Goal: Information Seeking & Learning: Learn about a topic

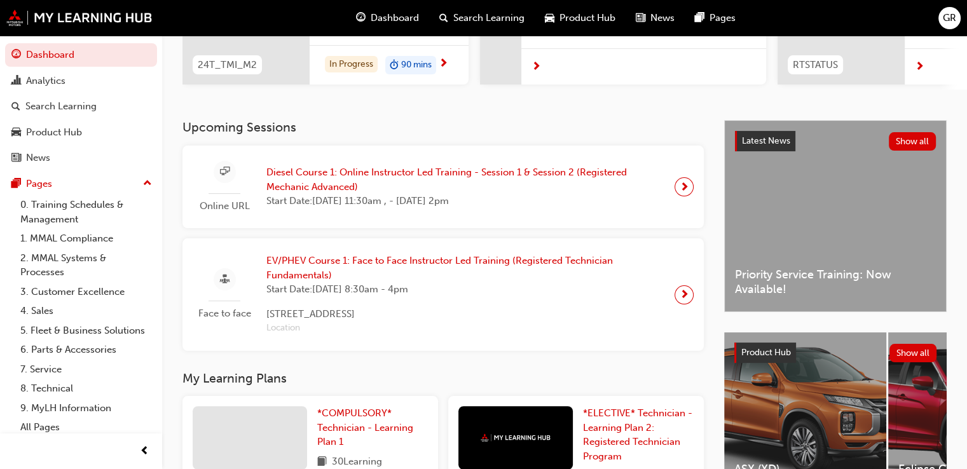
scroll to position [237, 0]
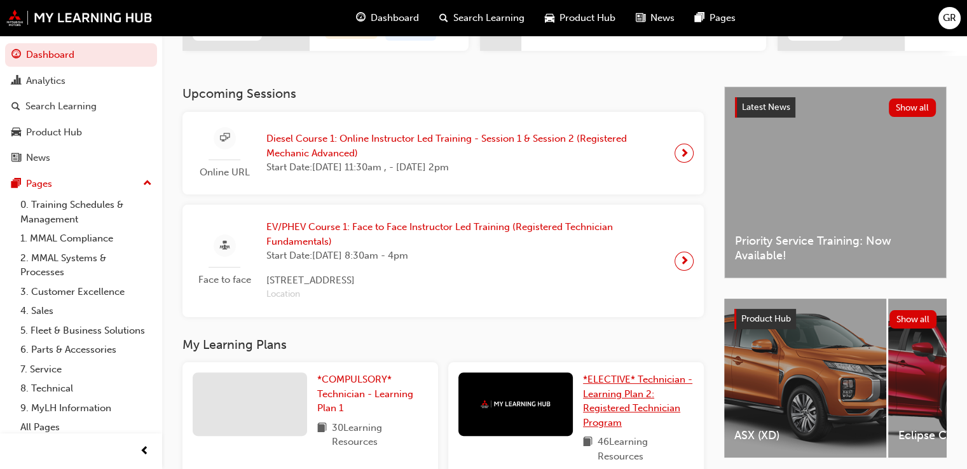
click at [623, 414] on span "*ELECTIVE* Technician - Learning Plan 2: Registered Technician Program" at bounding box center [637, 401] width 109 height 55
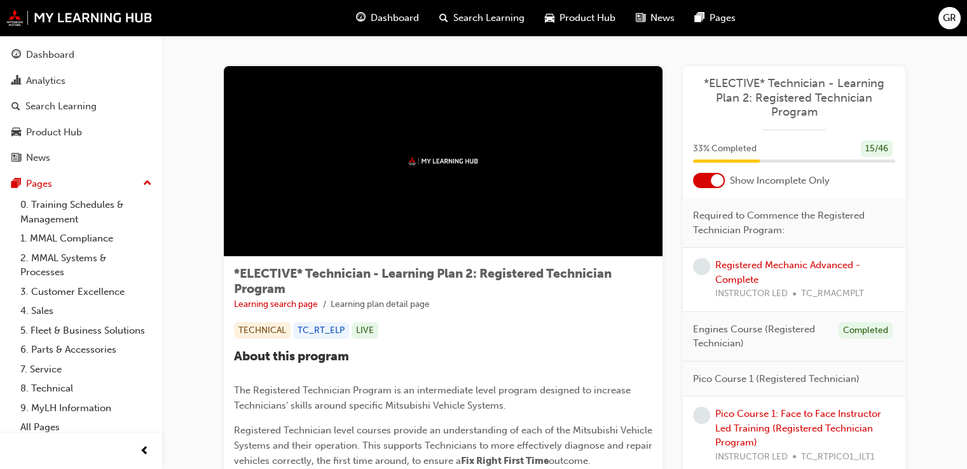
click at [711, 182] on div at bounding box center [716, 180] width 13 height 13
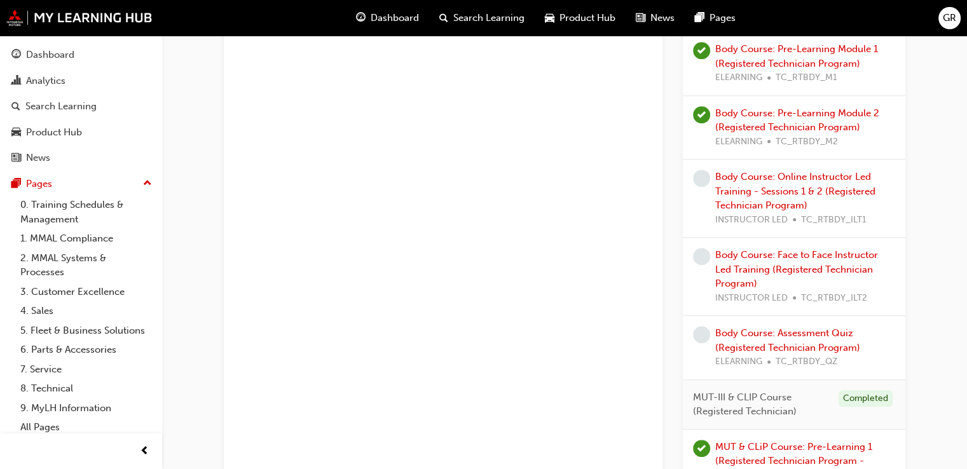
scroll to position [1134, 0]
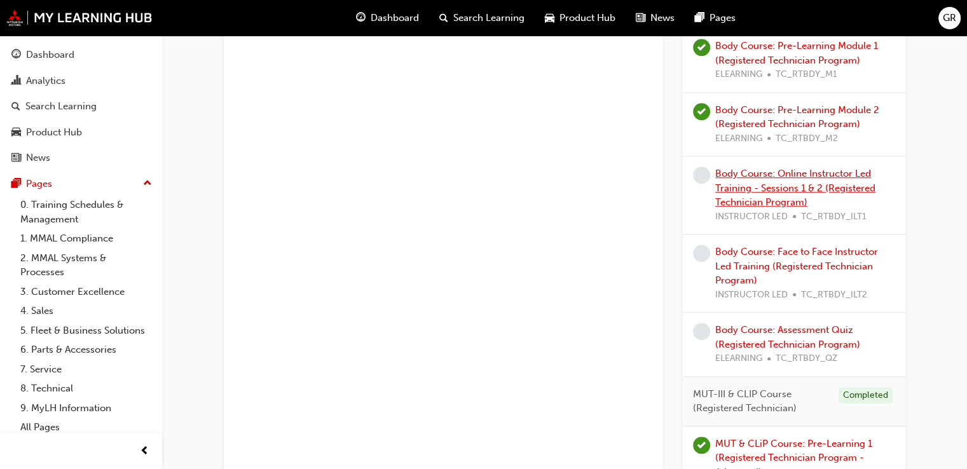
click at [747, 172] on link "Body Course: Online Instructor Led Training - Sessions 1 & 2 (Registered Techni…" at bounding box center [795, 188] width 160 height 40
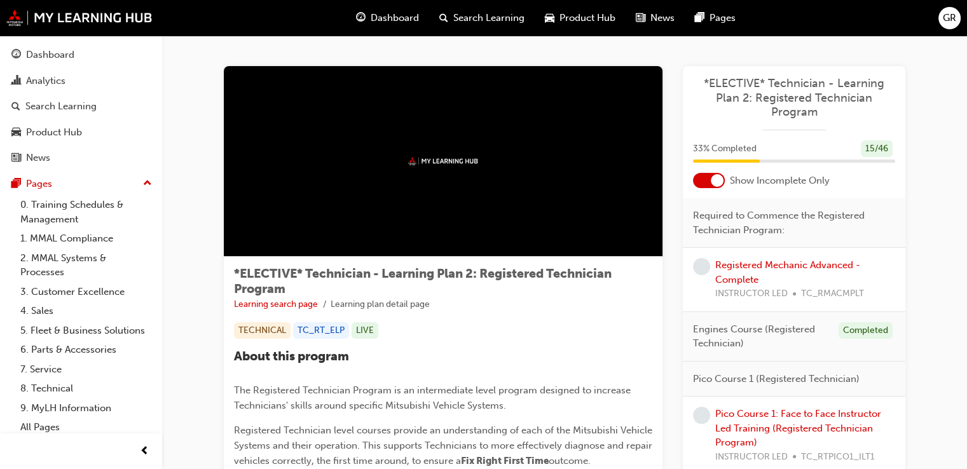
click at [699, 178] on div at bounding box center [709, 180] width 32 height 15
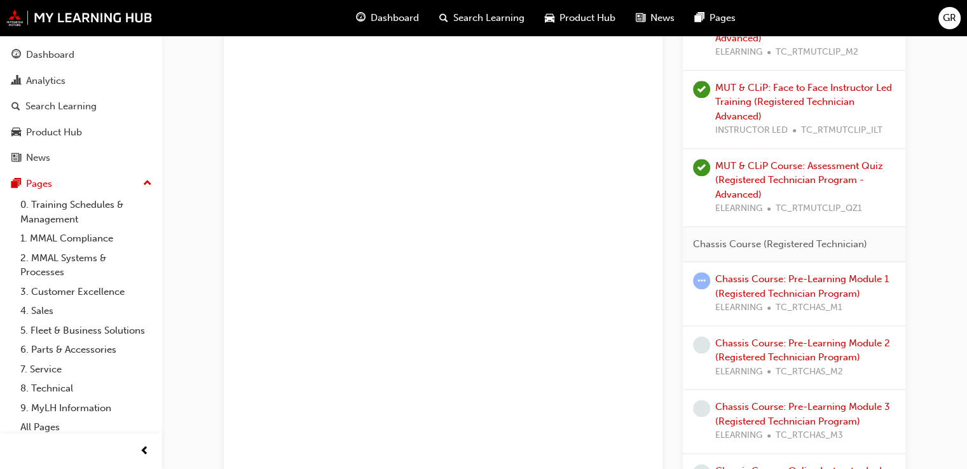
scroll to position [1697, 0]
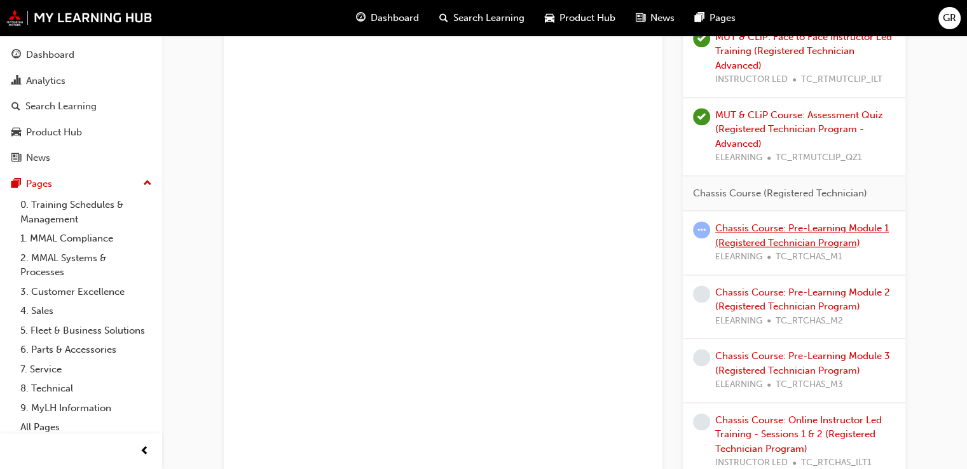
click at [758, 222] on link "Chassis Course: Pre-Learning Module 1 (Registered Technician Program)" at bounding box center [801, 235] width 173 height 26
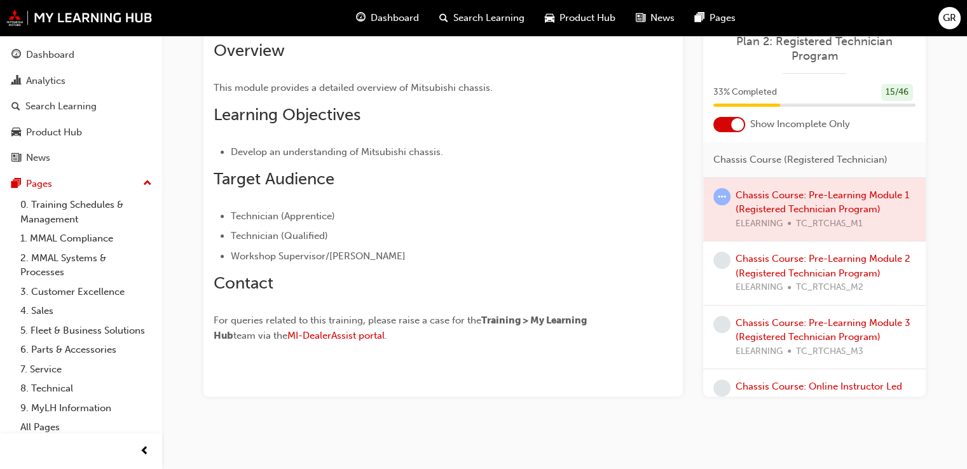
scroll to position [646, 0]
click at [722, 125] on div at bounding box center [729, 124] width 32 height 15
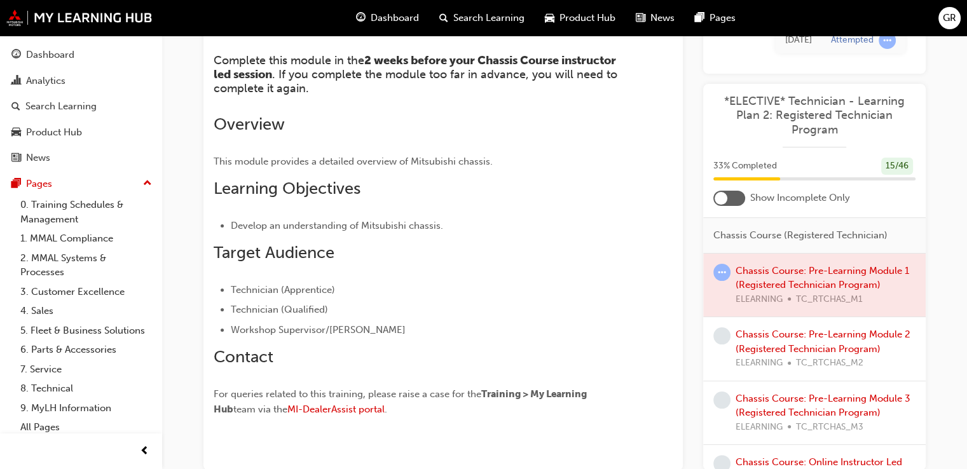
scroll to position [249, 0]
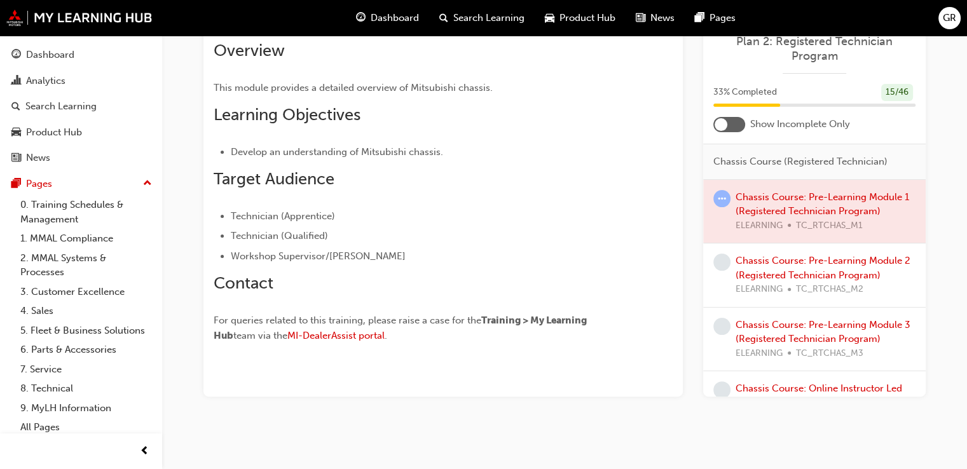
click at [722, 125] on div at bounding box center [720, 124] width 13 height 13
click at [722, 125] on div at bounding box center [729, 124] width 32 height 15
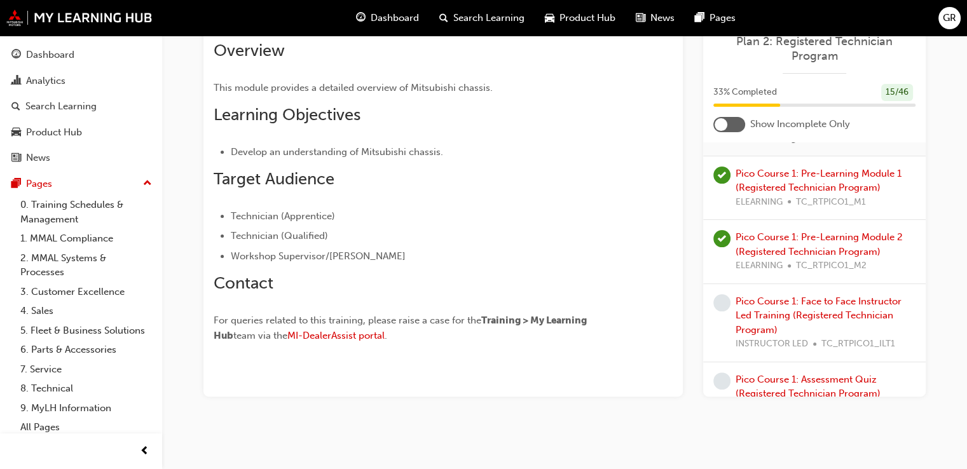
scroll to position [1673, 0]
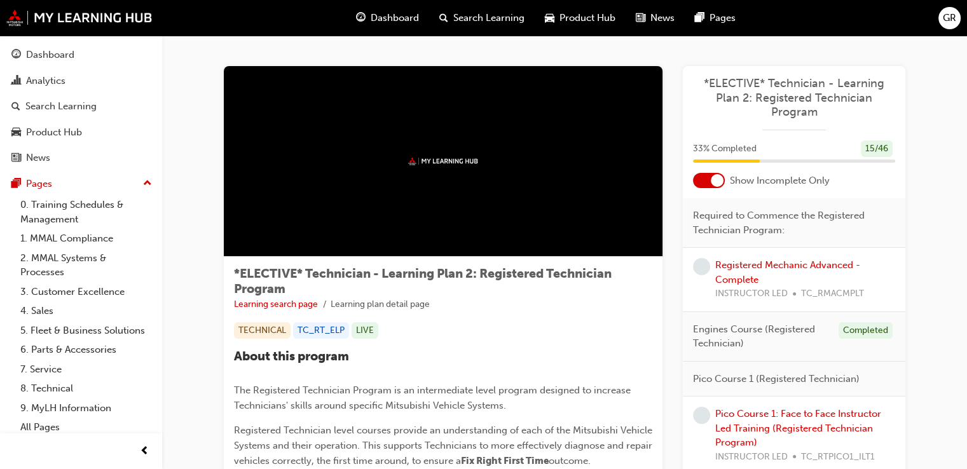
click at [710, 180] on div at bounding box center [716, 180] width 13 height 13
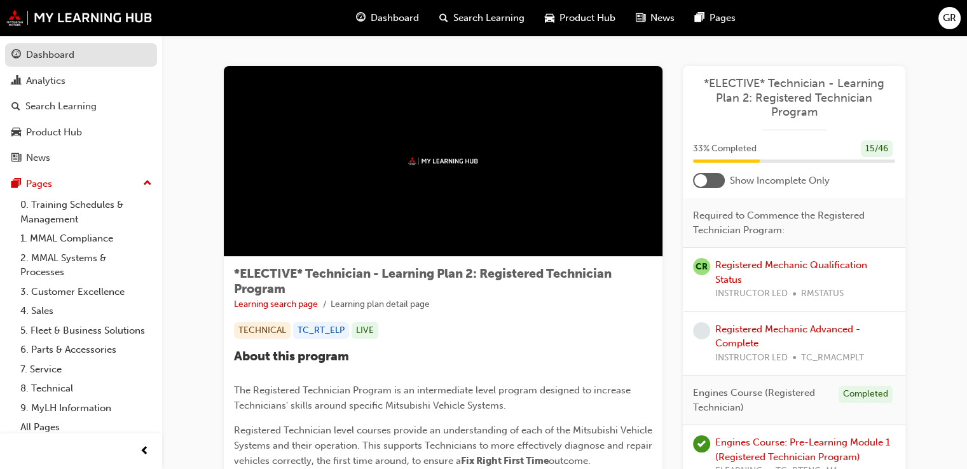
click at [61, 57] on div "Dashboard" at bounding box center [50, 55] width 48 height 15
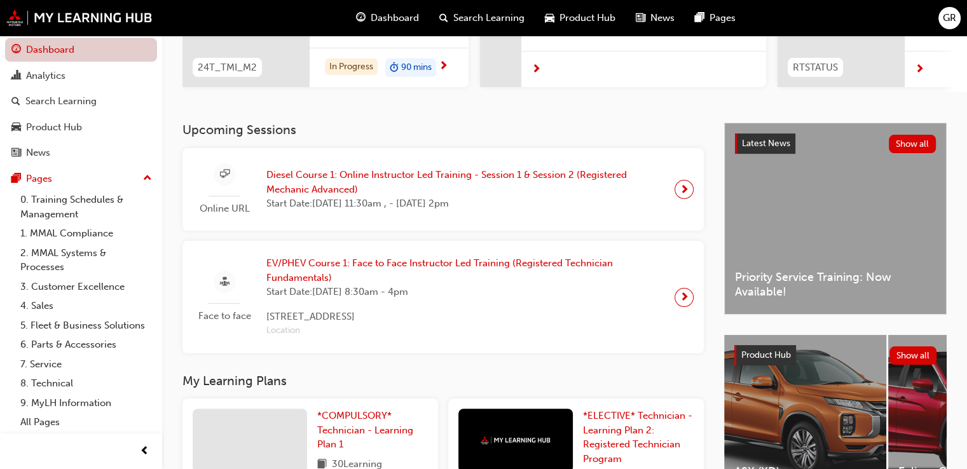
scroll to position [203, 0]
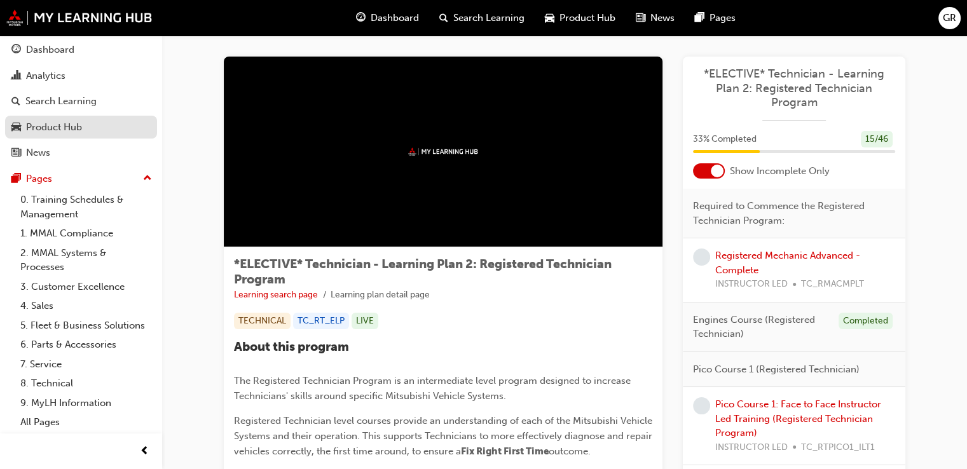
scroll to position [7, 0]
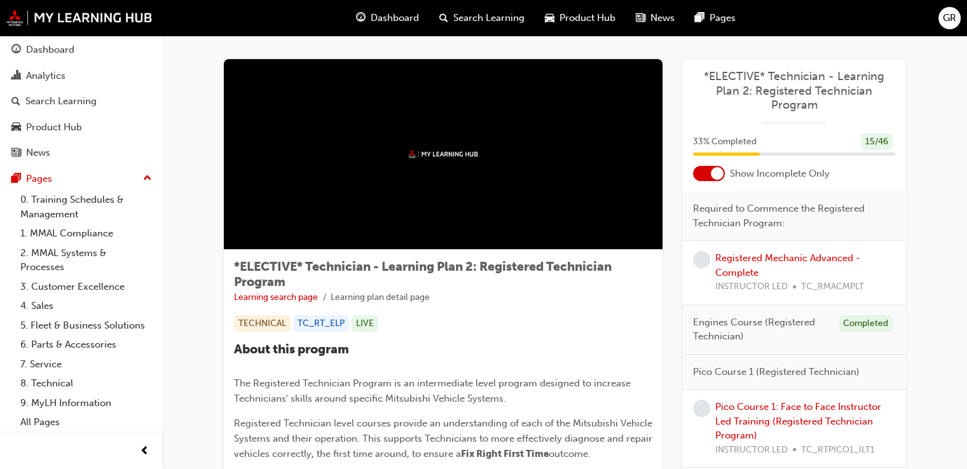
click at [407, 19] on span "Dashboard" at bounding box center [394, 18] width 48 height 15
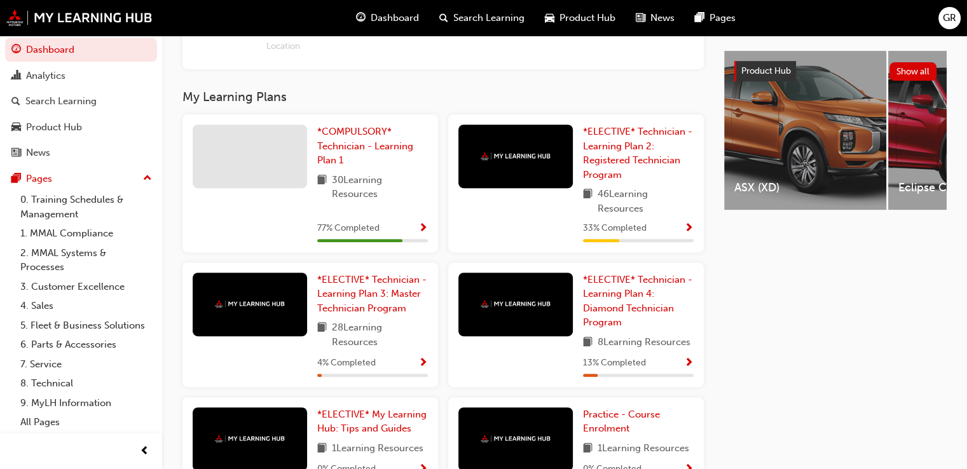
scroll to position [484, 0]
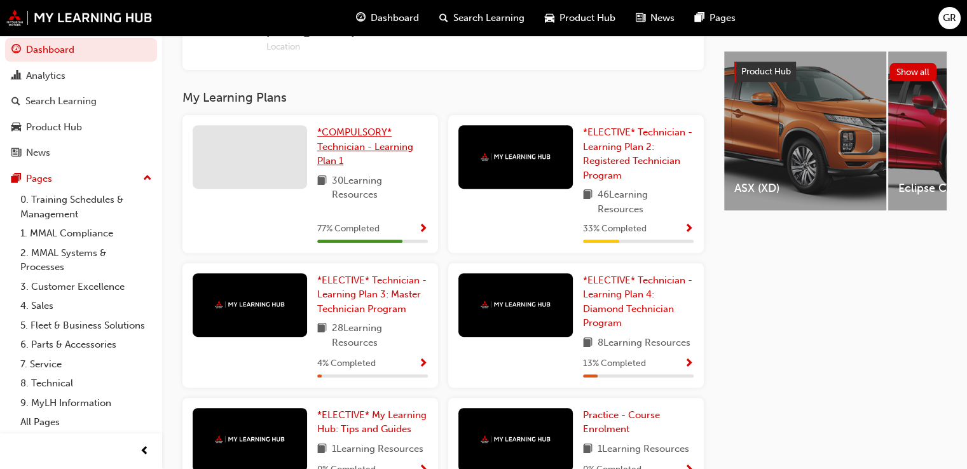
click at [334, 135] on span "*COMPULSORY* Technician - Learning Plan 1" at bounding box center [365, 146] width 96 height 40
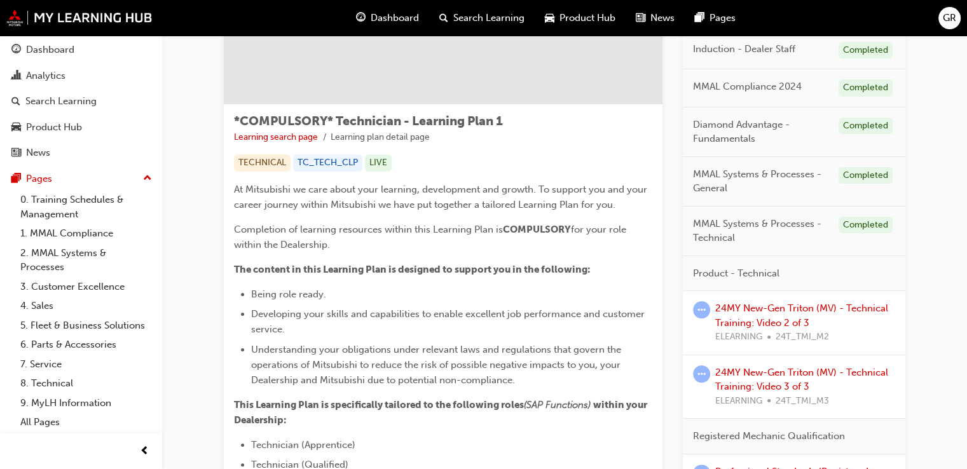
click at [334, 135] on li "Learning plan detail page" at bounding box center [379, 137] width 99 height 15
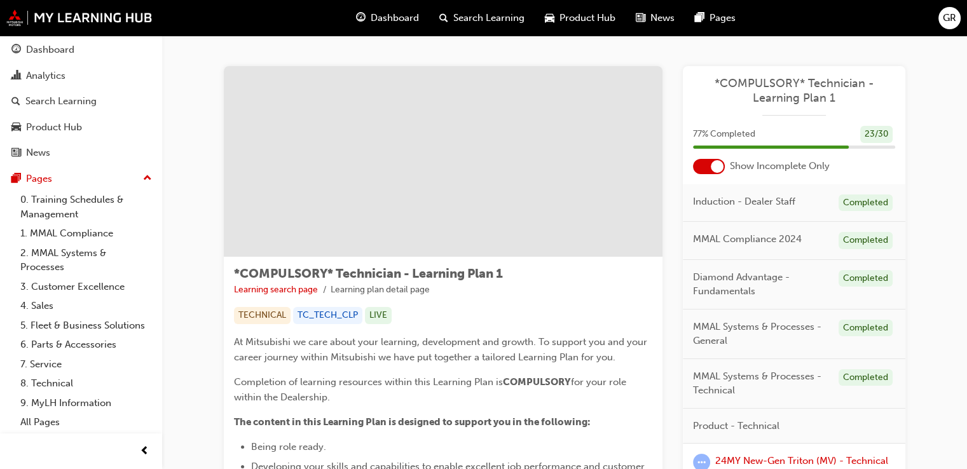
click at [707, 168] on div at bounding box center [709, 166] width 32 height 15
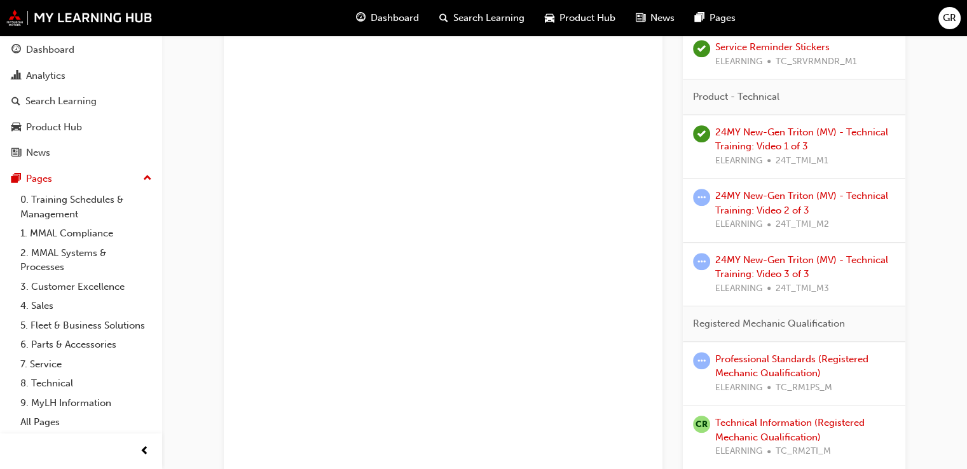
scroll to position [793, 0]
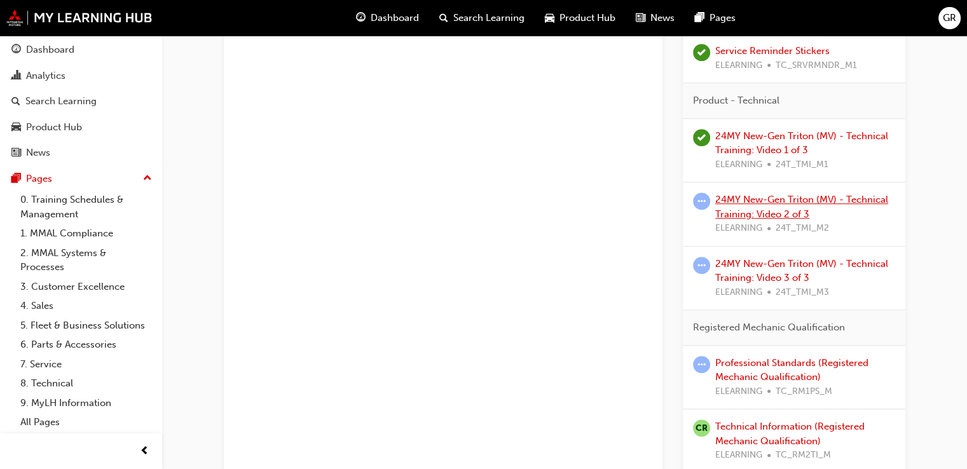
click at [730, 194] on link "24MY New-Gen Triton (MV) - Technical Training: Video 2 of 3" at bounding box center [801, 207] width 173 height 26
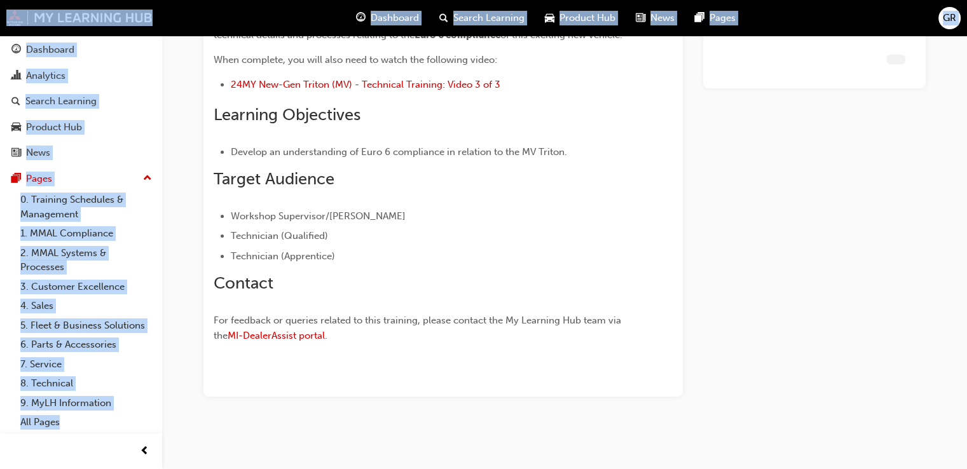
click at [730, 191] on div at bounding box center [814, 140] width 222 height 513
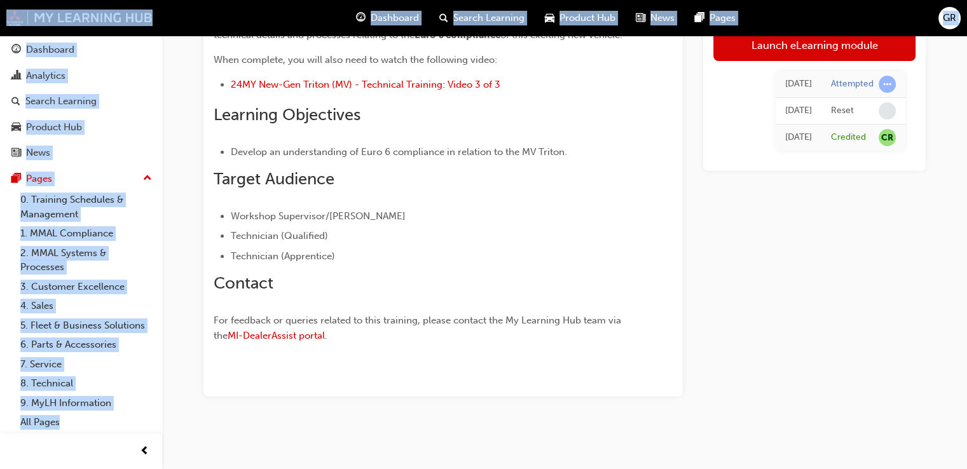
click at [785, 135] on div "[DATE]" at bounding box center [798, 137] width 27 height 15
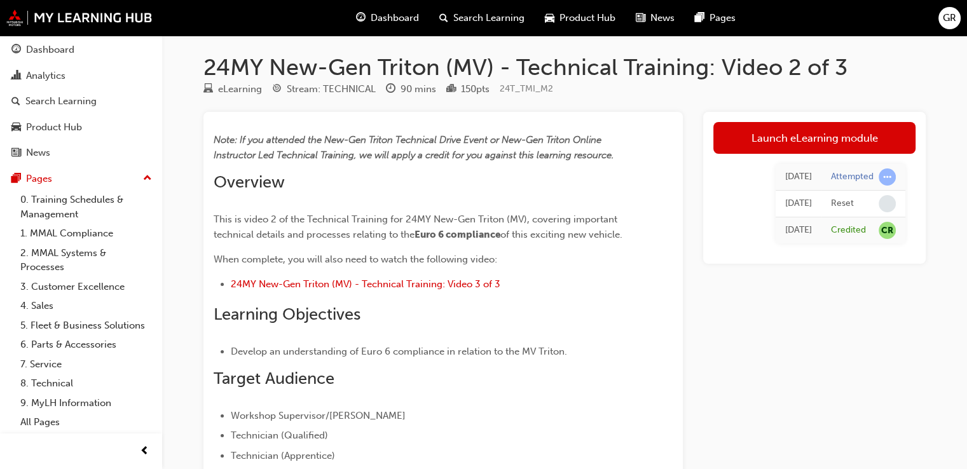
scroll to position [0, 0]
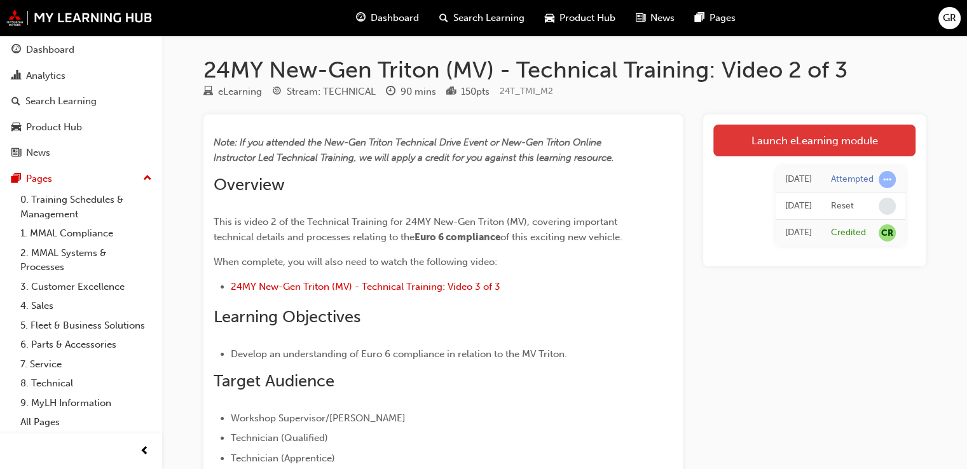
click at [767, 135] on link "Launch eLearning module" at bounding box center [814, 141] width 202 height 32
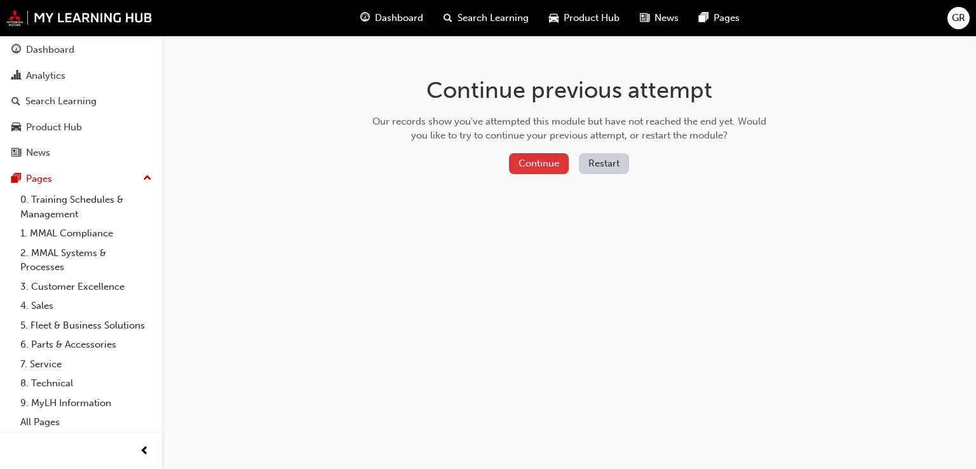
click at [545, 161] on button "Continue" at bounding box center [539, 163] width 60 height 21
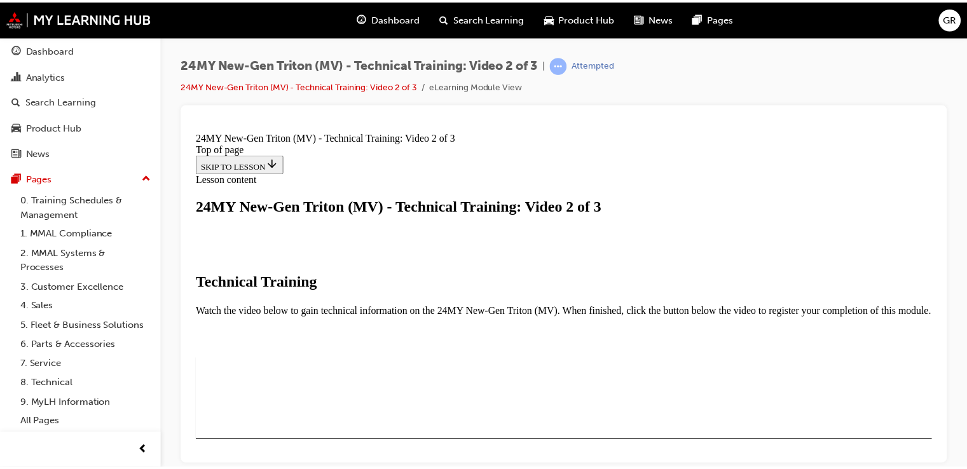
scroll to position [244, 0]
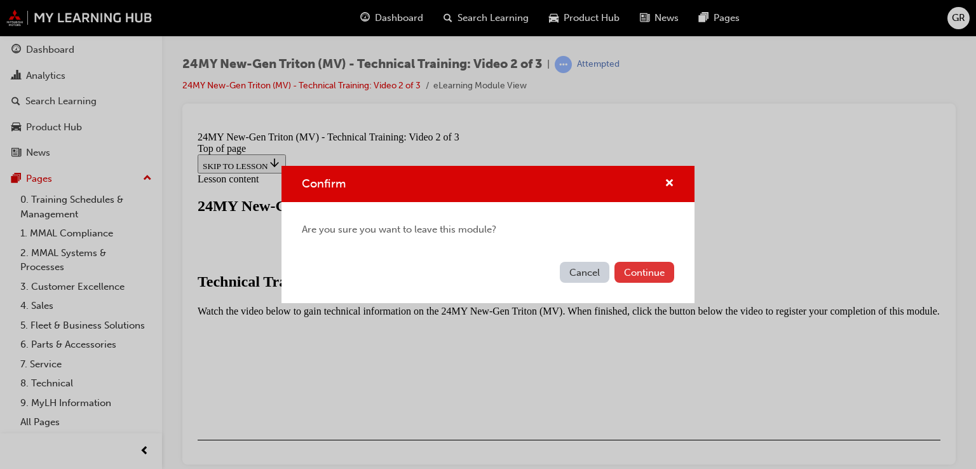
click at [634, 273] on button "Continue" at bounding box center [645, 272] width 60 height 21
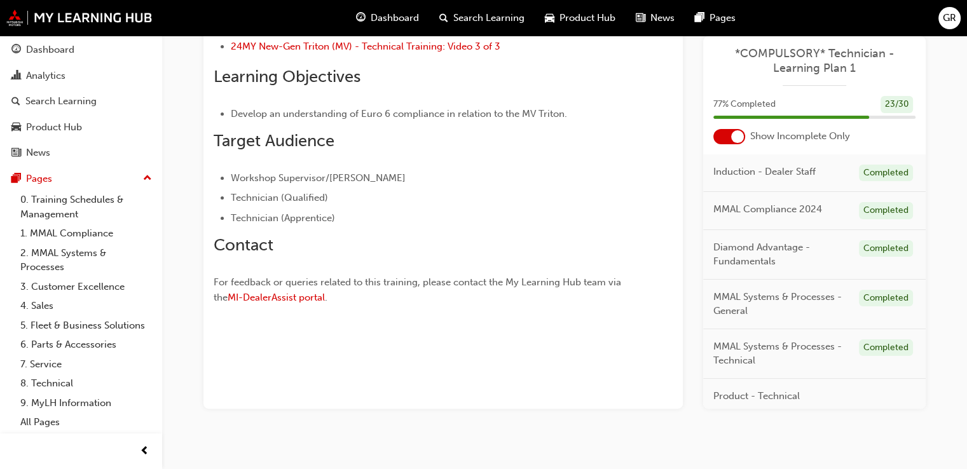
scroll to position [252, 0]
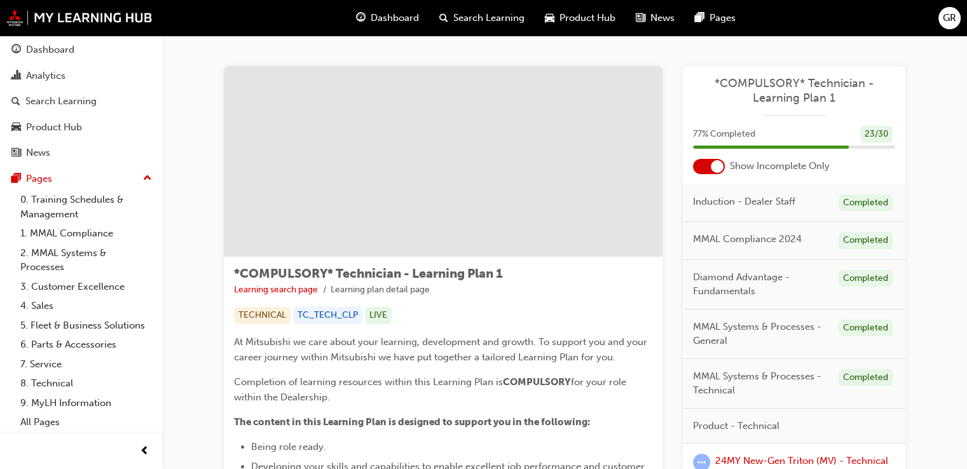
click at [706, 168] on div at bounding box center [709, 166] width 32 height 15
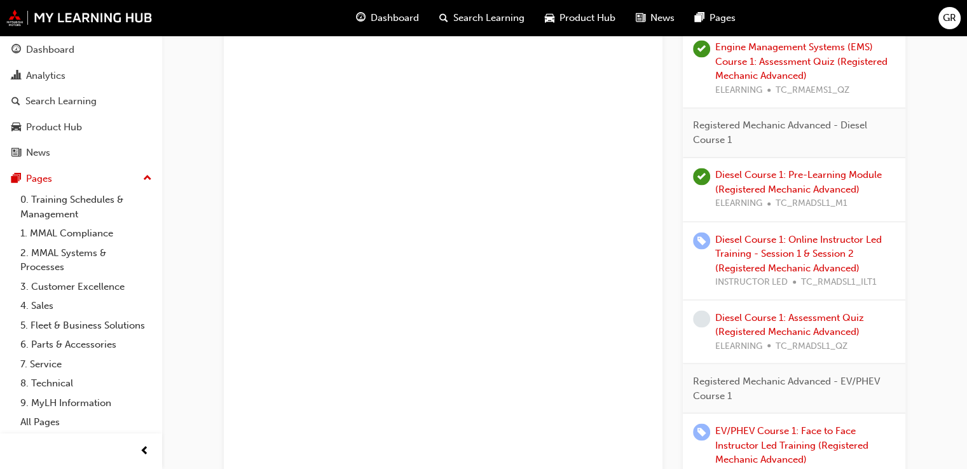
scroll to position [2204, 0]
click at [724, 234] on link "Diesel Course 1: Online Instructor Led Training - Session 1 & Session 2 (Regist…" at bounding box center [798, 254] width 166 height 40
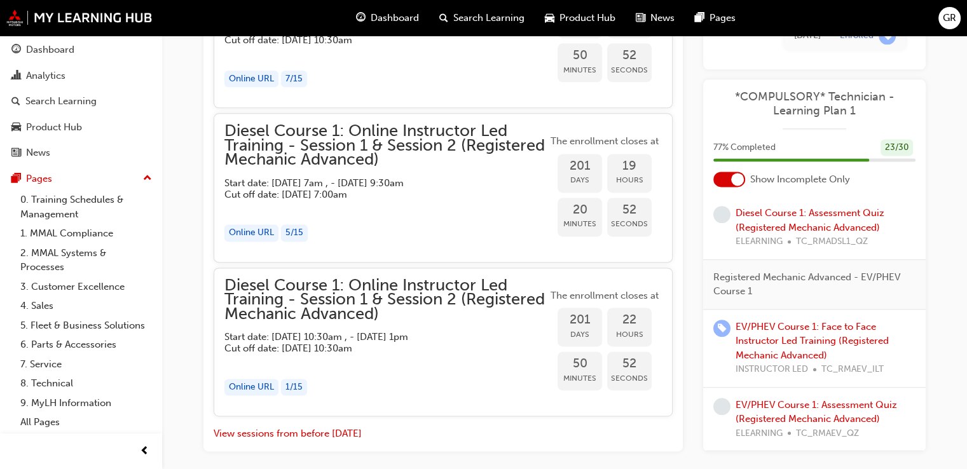
scroll to position [1733, 0]
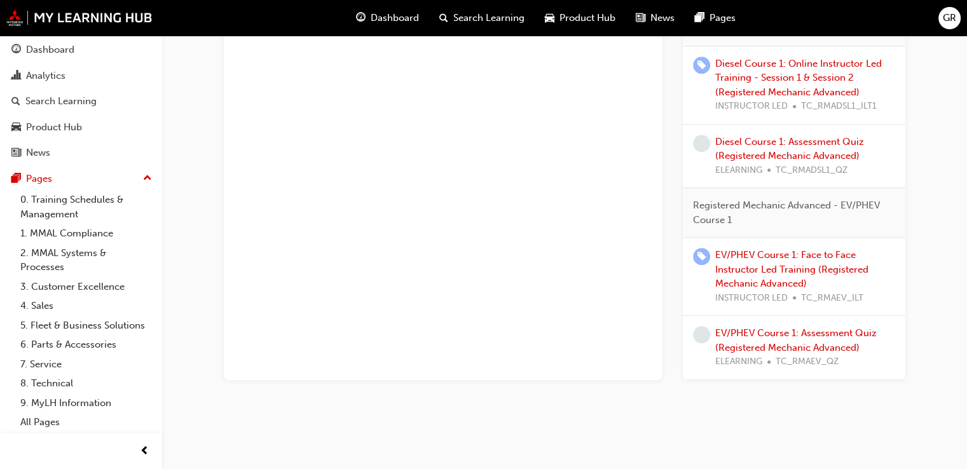
scroll to position [841, 0]
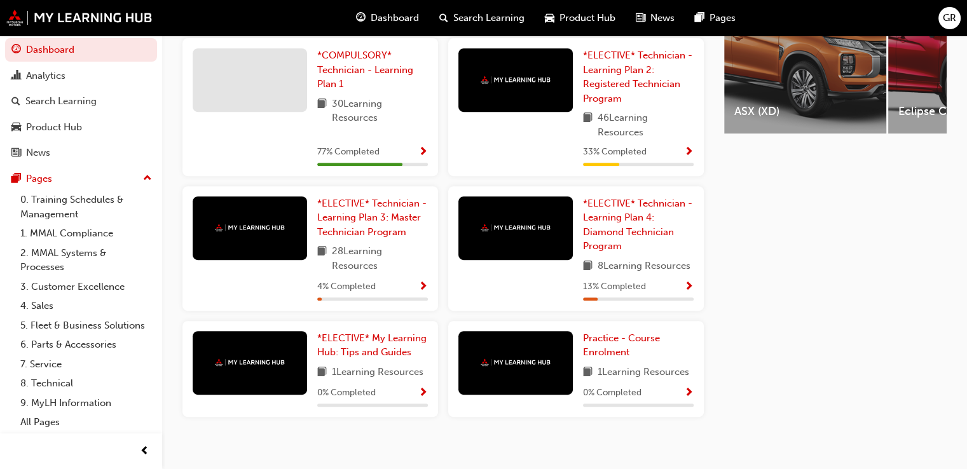
scroll to position [576, 0]
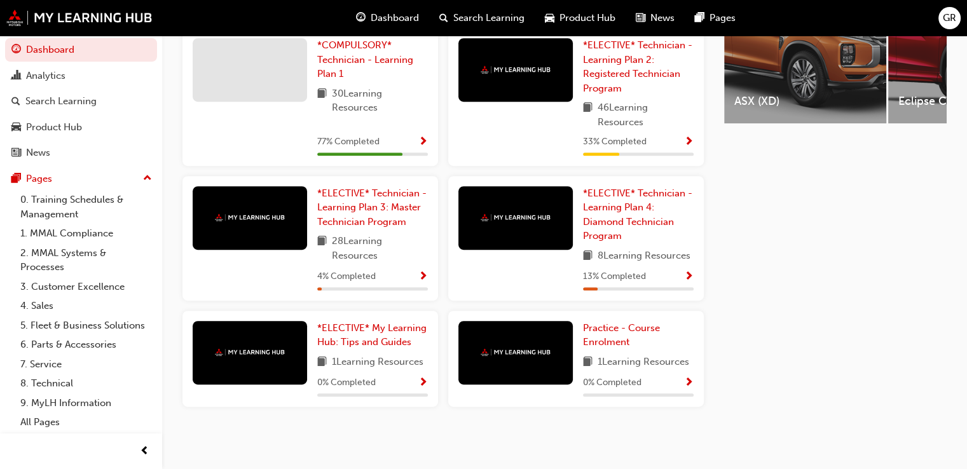
click at [826, 224] on div "Latest News Show all Priority Service Training: Now Available! Product Hub Show…" at bounding box center [835, 94] width 222 height 684
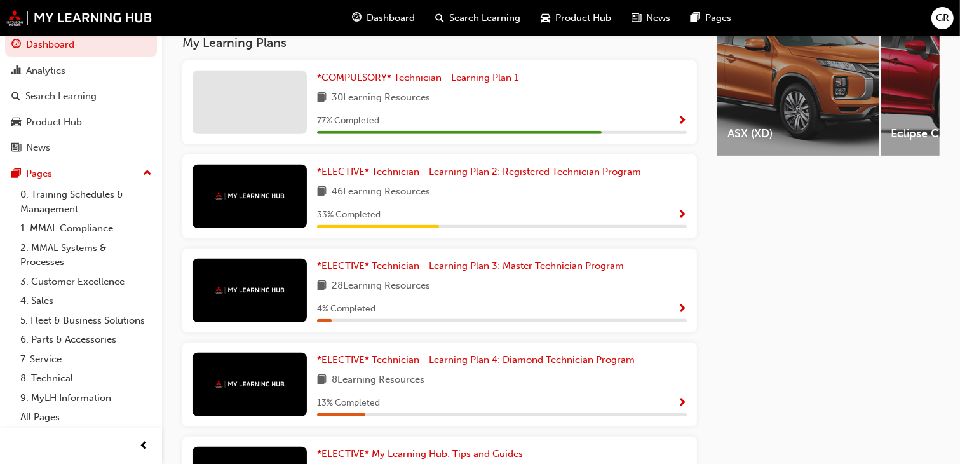
scroll to position [539, 0]
click at [635, 354] on span "*ELECTIVE* Technician - Learning Plan 4: Diamond Technician Program" at bounding box center [476, 359] width 318 height 11
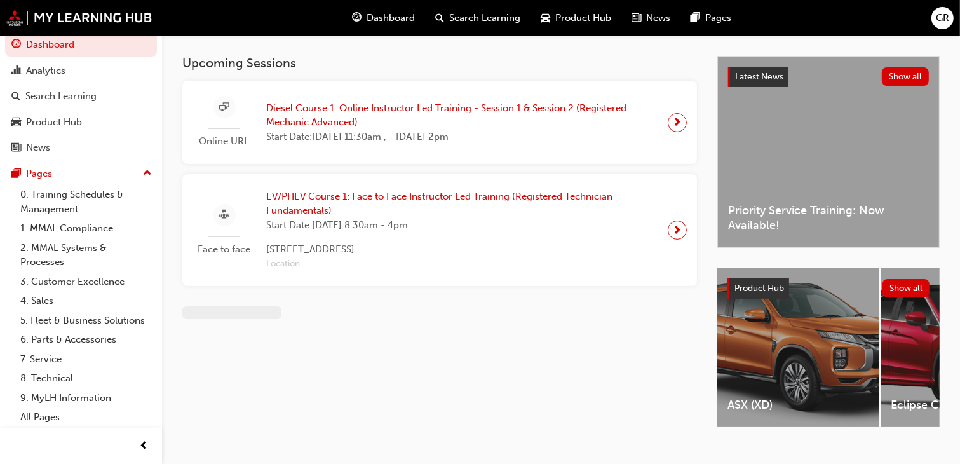
scroll to position [22, 0]
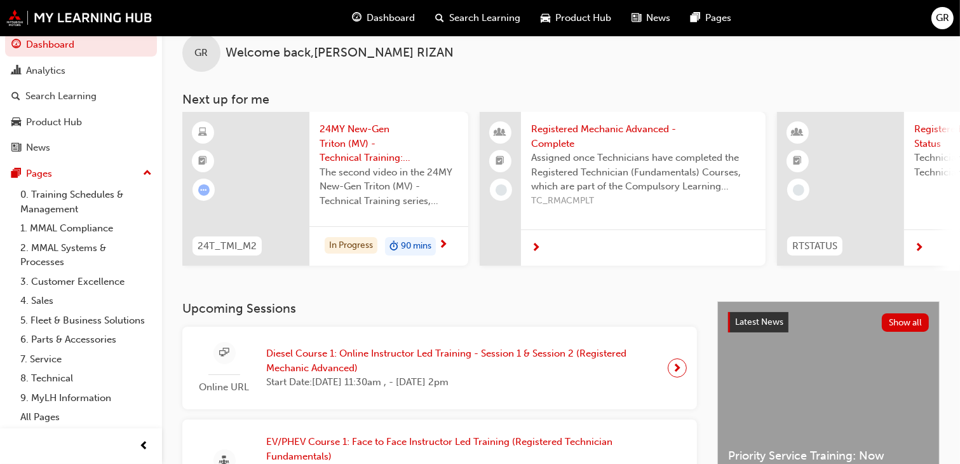
click at [189, 277] on div "GR Welcome back , [PERSON_NAME] Next up for me 24T_TMI_M2 24MY New-Gen Triton (…" at bounding box center [561, 157] width 798 height 288
